Goal: Communication & Community: Answer question/provide support

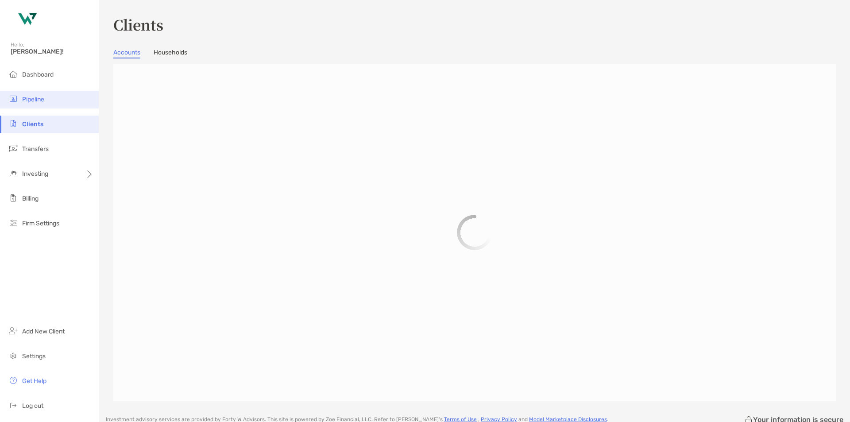
click at [56, 97] on li "Pipeline" at bounding box center [49, 100] width 99 height 18
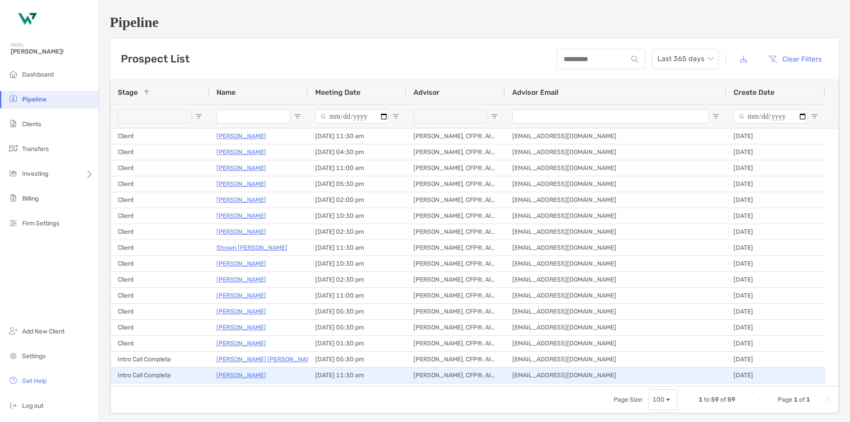
scroll to position [177, 0]
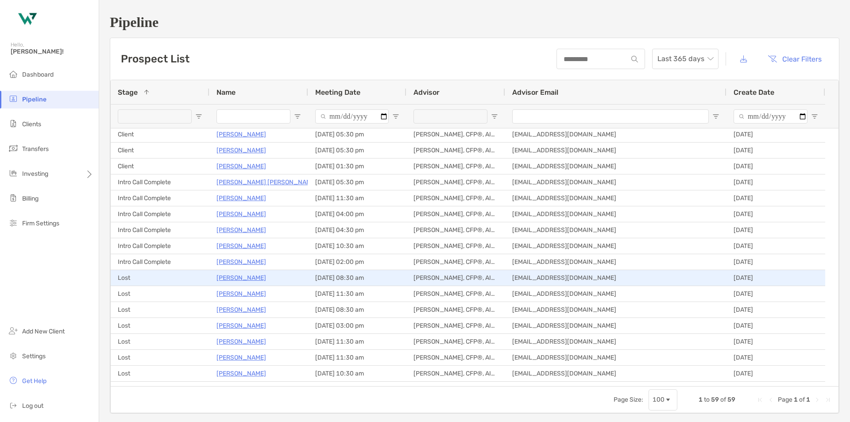
click at [240, 280] on p "[PERSON_NAME]" at bounding box center [241, 277] width 50 height 11
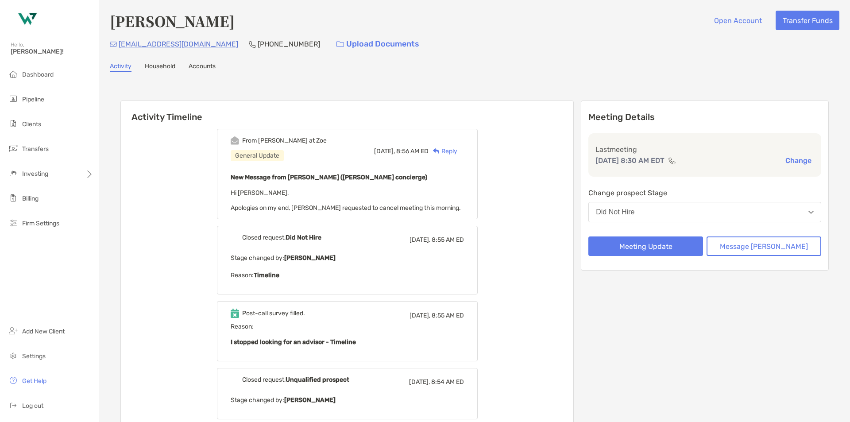
click at [457, 150] on div "Reply" at bounding box center [442, 150] width 29 height 9
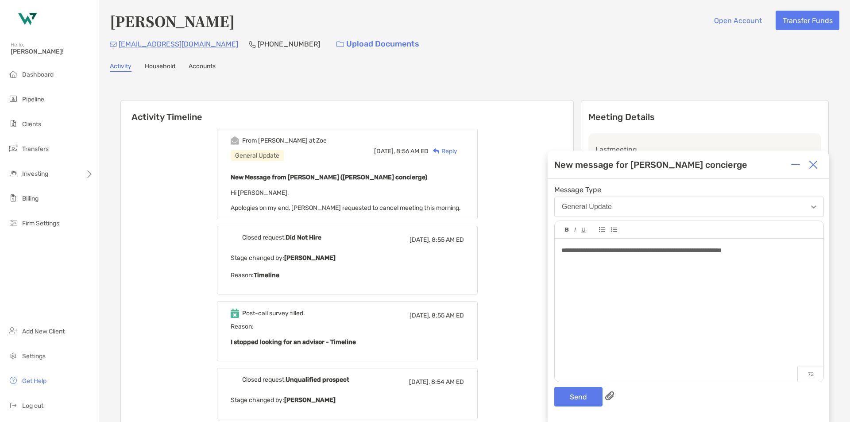
click at [648, 250] on span "**********" at bounding box center [641, 250] width 160 height 6
click at [709, 210] on button "General Update" at bounding box center [688, 206] width 269 height 20
click at [729, 364] on div "**********" at bounding box center [688, 305] width 269 height 134
click at [791, 165] on img at bounding box center [795, 164] width 9 height 9
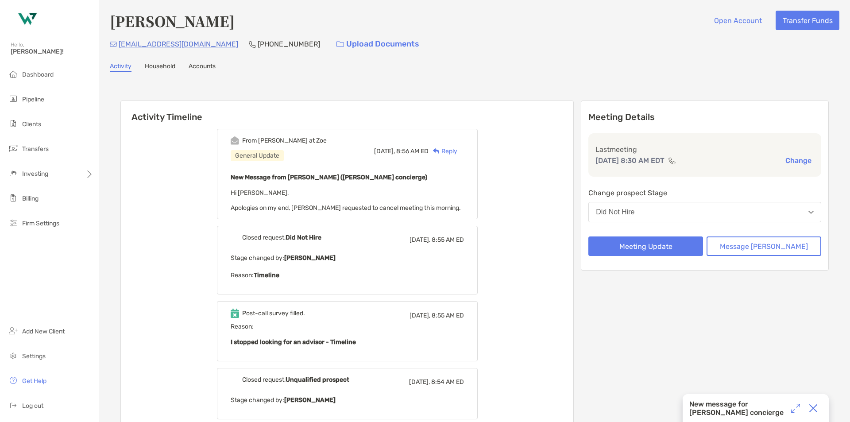
click at [688, 208] on button "Did Not Hire" at bounding box center [704, 212] width 233 height 20
click at [516, 155] on div "From Brendan at Zoe General Update Today, 8:56 AM ED Reply New Message from Bre…" at bounding box center [347, 333] width 452 height 423
click at [746, 403] on div "New message for Zoe concierge" at bounding box center [737, 408] width 97 height 17
click at [792, 406] on img at bounding box center [795, 408] width 9 height 9
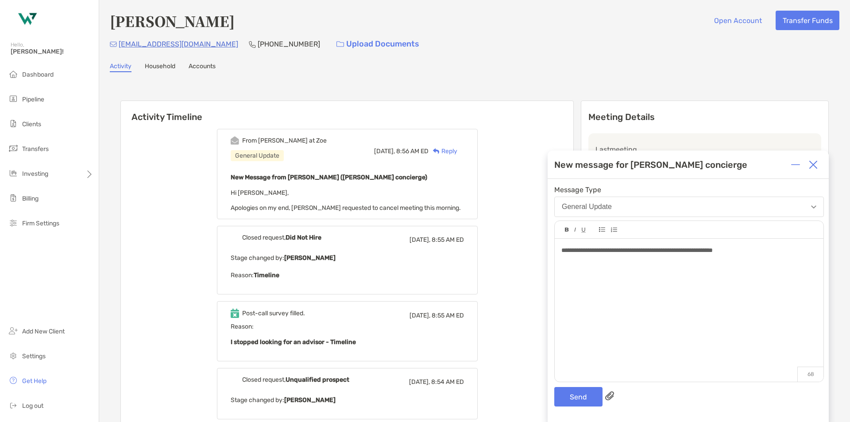
click at [712, 253] on span "**********" at bounding box center [636, 250] width 151 height 6
click at [569, 393] on button "Send" at bounding box center [578, 396] width 48 height 19
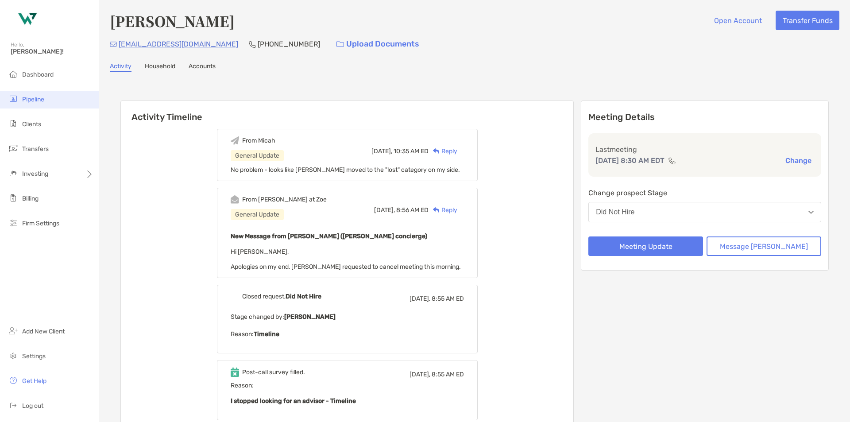
click at [55, 101] on li "Pipeline" at bounding box center [49, 100] width 99 height 18
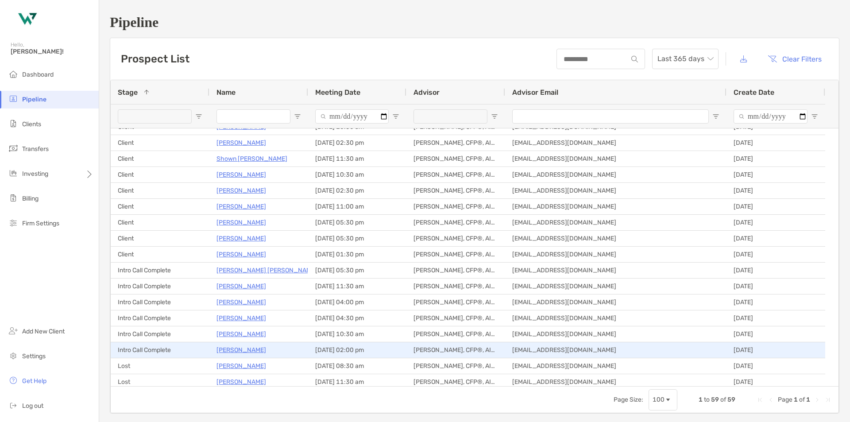
scroll to position [133, 0]
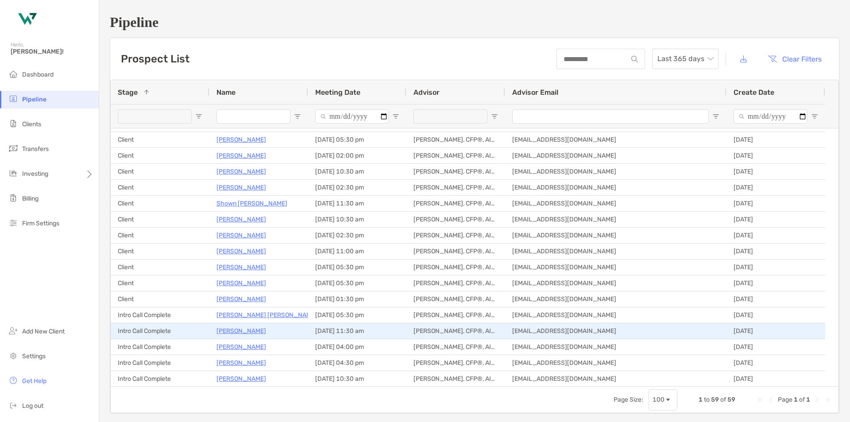
scroll to position [221, 0]
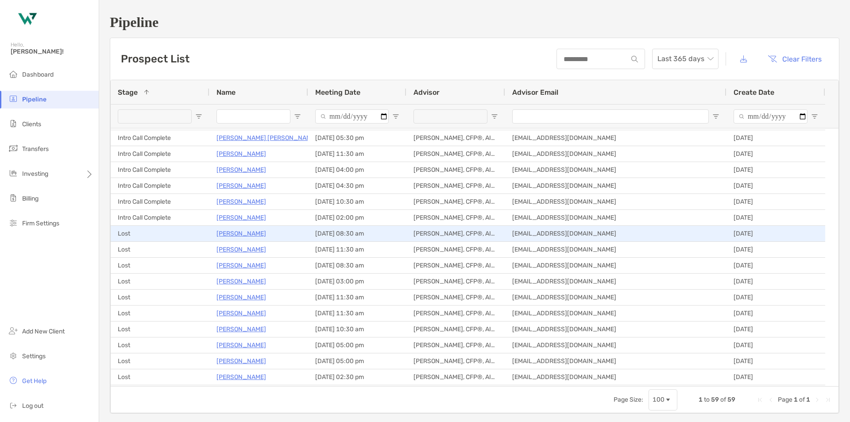
click at [258, 235] on p "[PERSON_NAME]" at bounding box center [241, 233] width 50 height 11
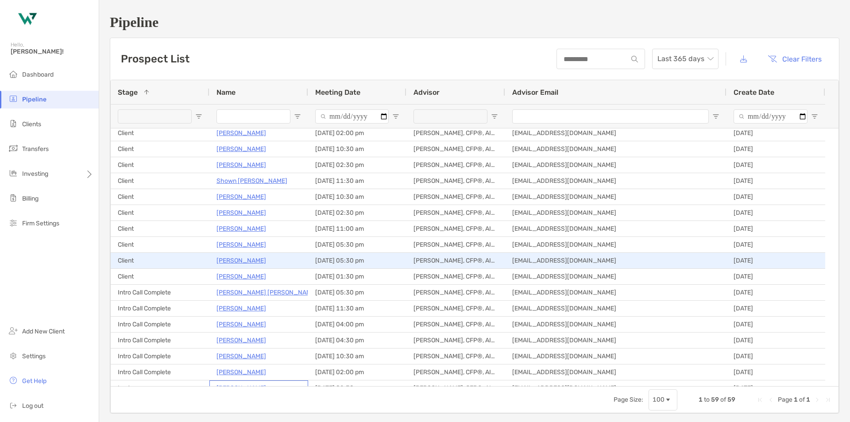
scroll to position [88, 0]
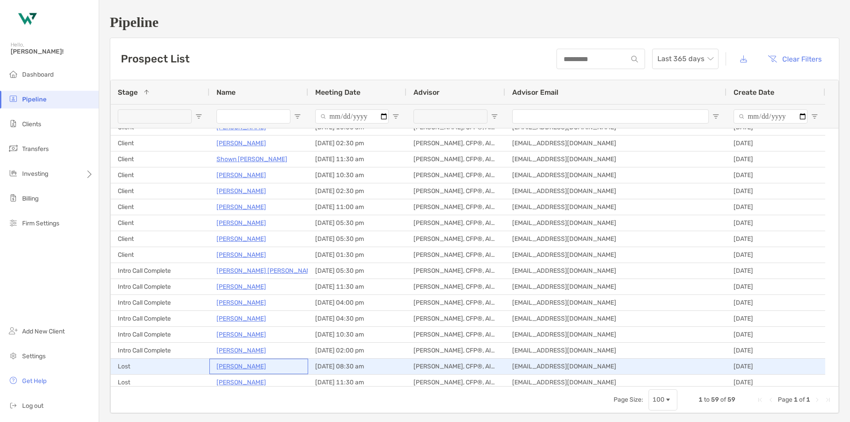
click at [243, 365] on p "[PERSON_NAME]" at bounding box center [241, 366] width 50 height 11
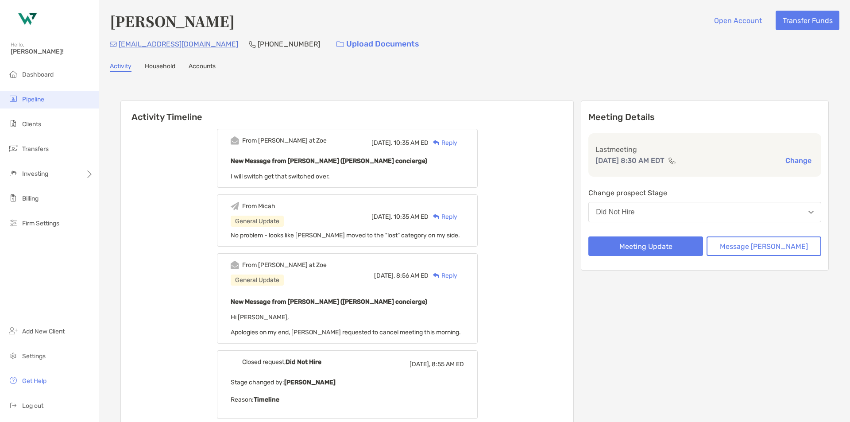
click at [41, 98] on span "Pipeline" at bounding box center [33, 100] width 22 height 8
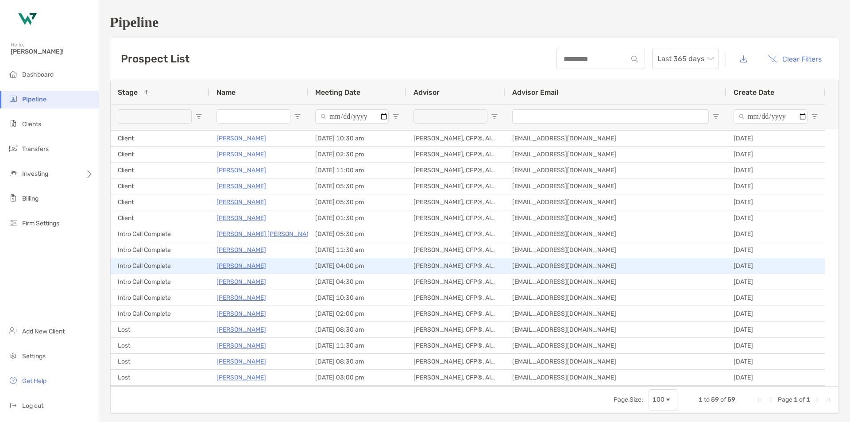
scroll to position [133, 0]
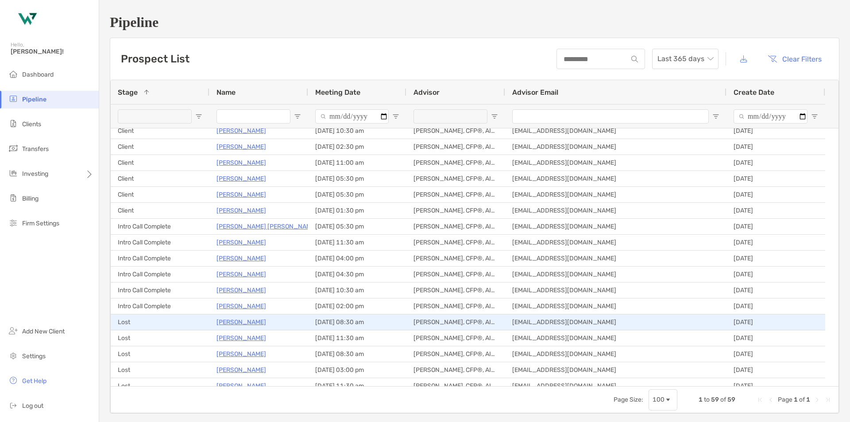
click at [243, 319] on p "[PERSON_NAME]" at bounding box center [241, 321] width 50 height 11
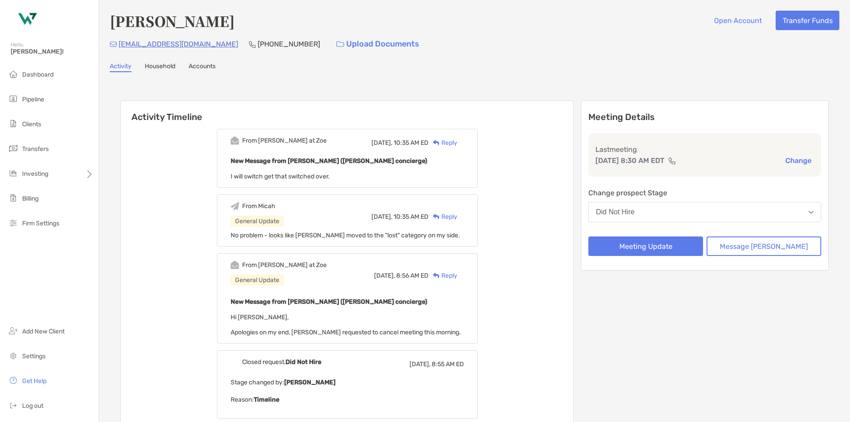
click at [457, 144] on div "Reply" at bounding box center [442, 142] width 29 height 9
